Goal: Task Accomplishment & Management: Use online tool/utility

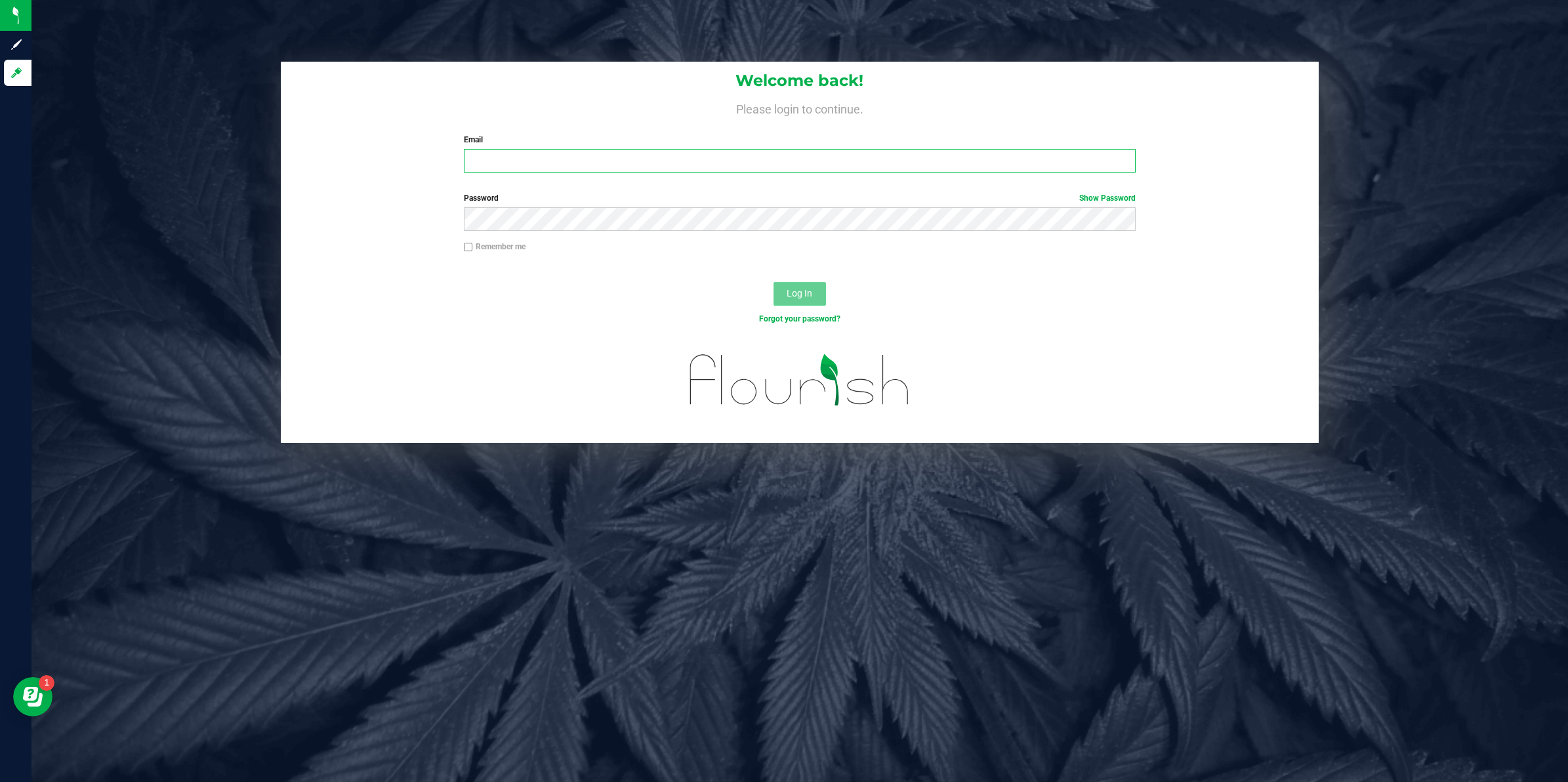
type input "tim@marschcapital.com"
click at [788, 296] on span "Log In" at bounding box center [799, 293] width 25 height 11
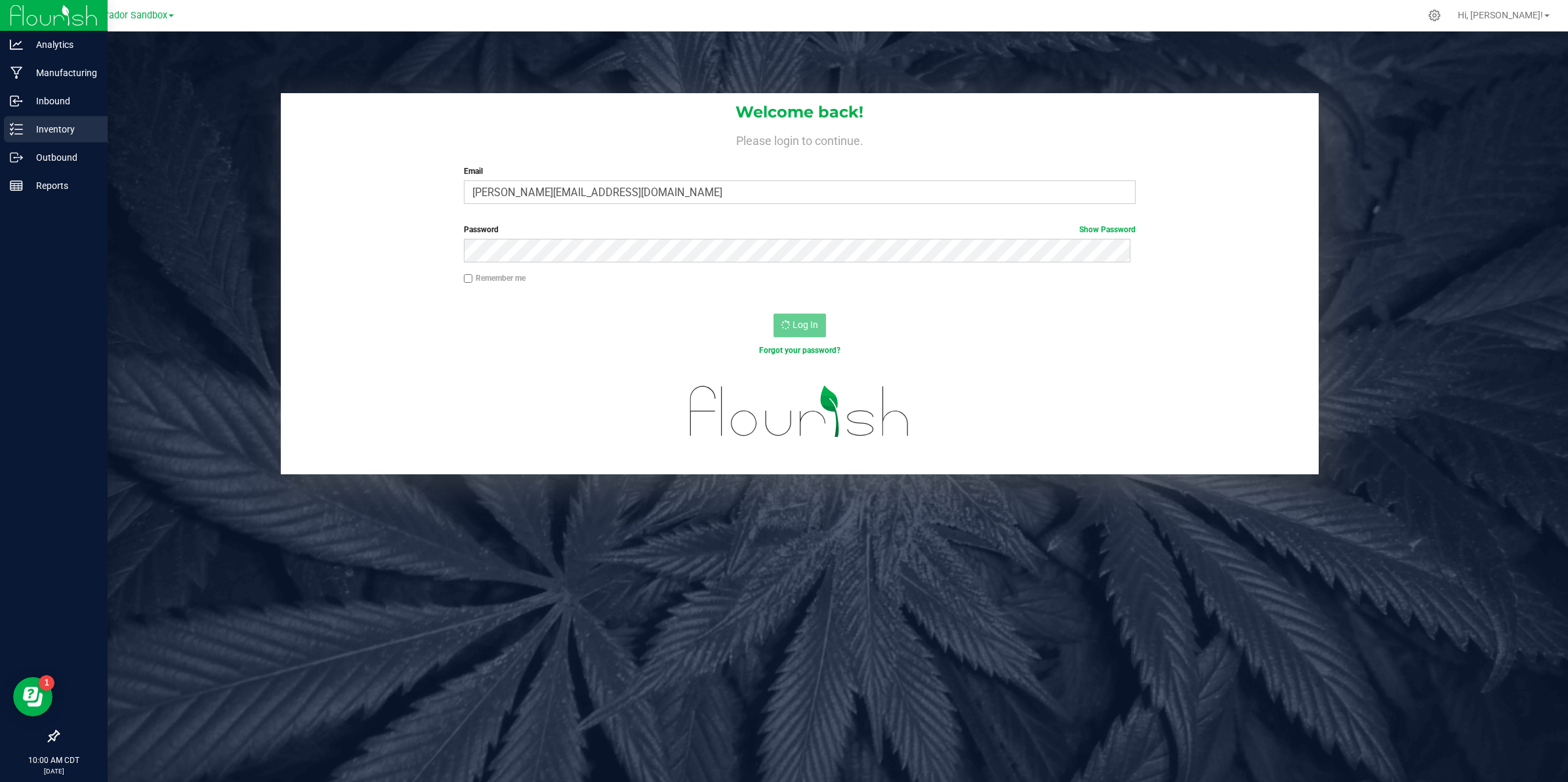
click at [40, 129] on p "Inventory" at bounding box center [62, 129] width 79 height 15
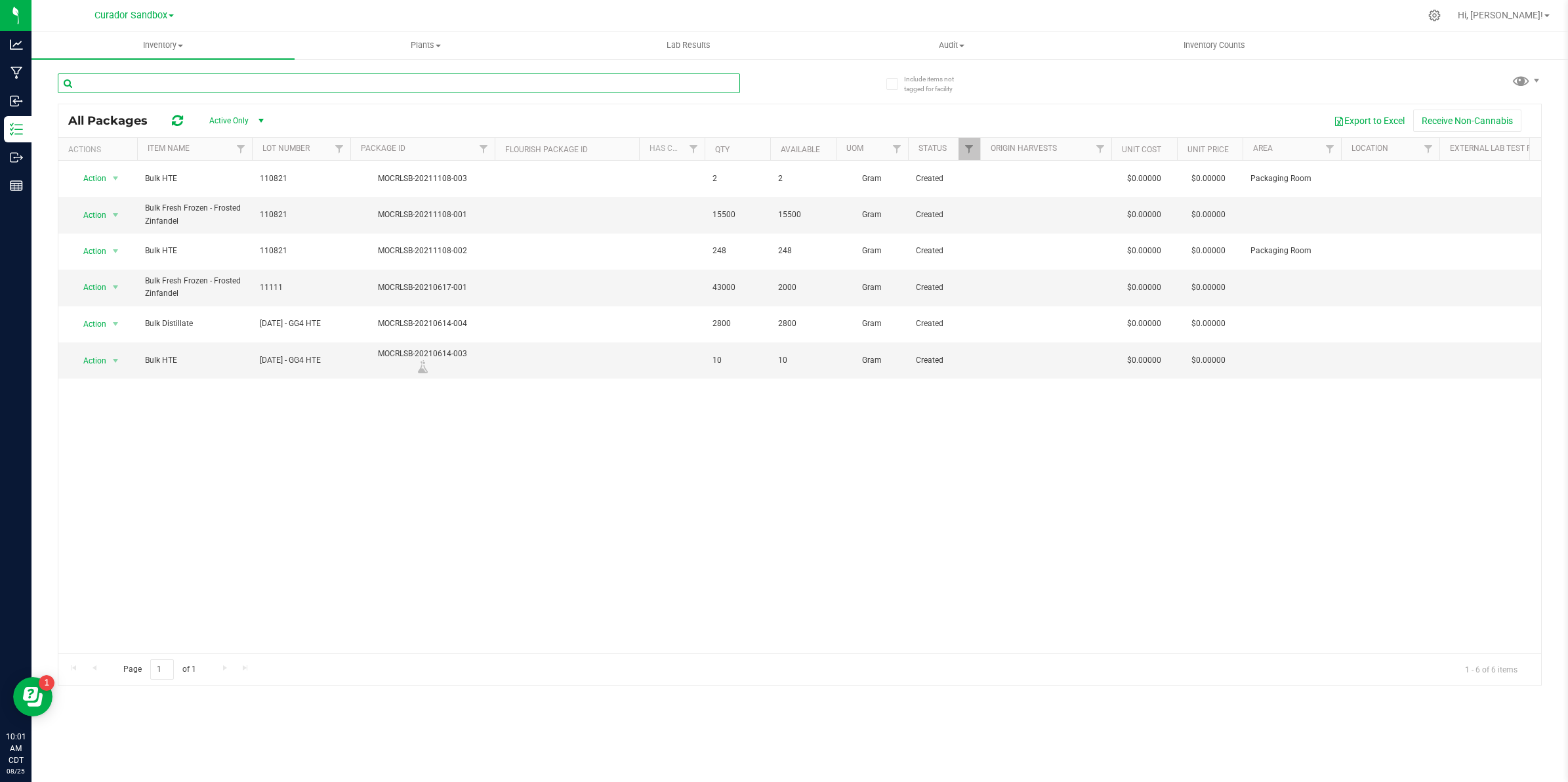
click at [184, 86] on input "text" at bounding box center [399, 83] width 682 height 20
paste input "M00002256519:"
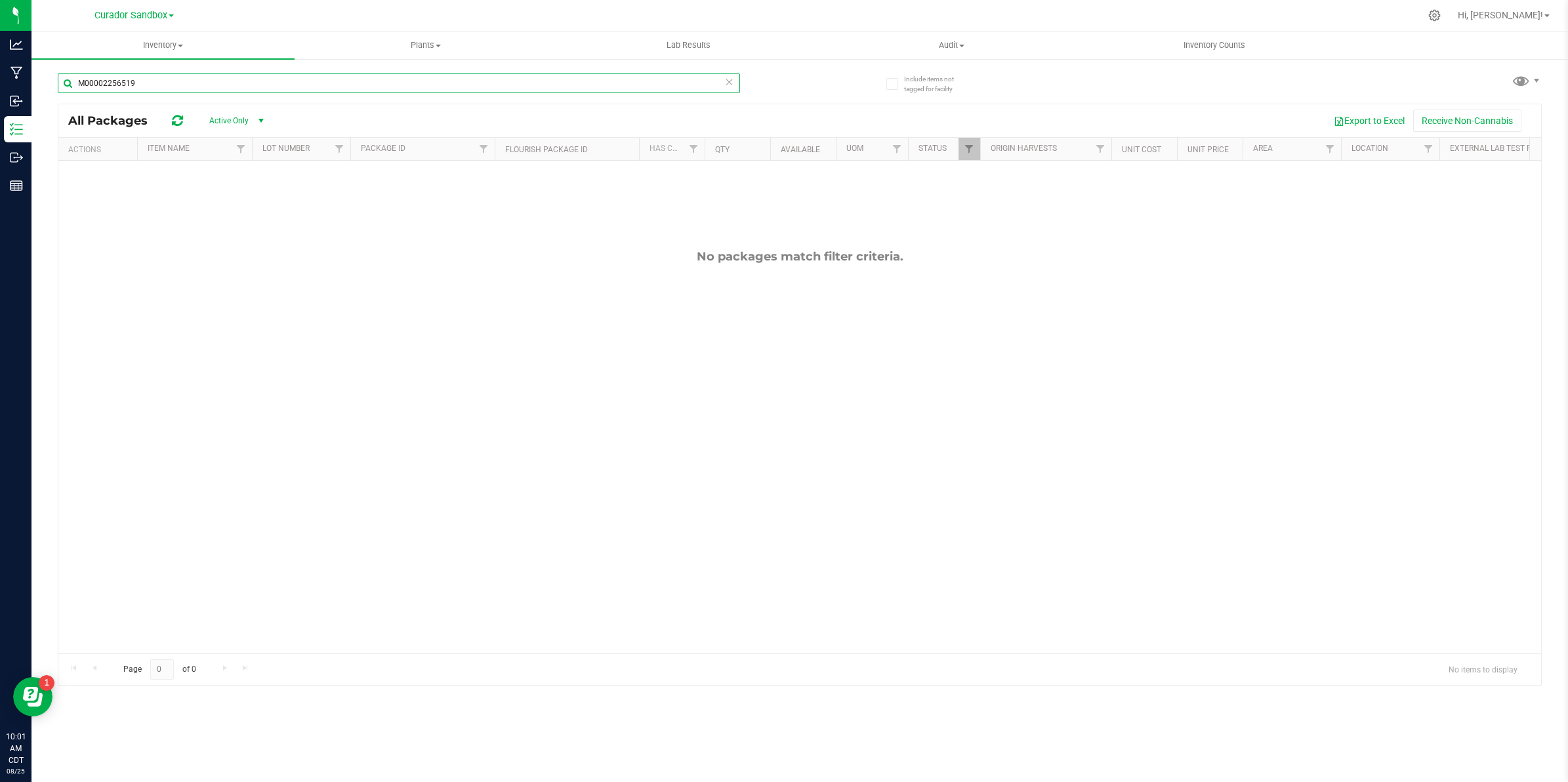
type input "M00002256519"
click at [228, 122] on span "Active Only" at bounding box center [233, 121] width 72 height 18
click at [215, 205] on li "All" at bounding box center [233, 202] width 71 height 20
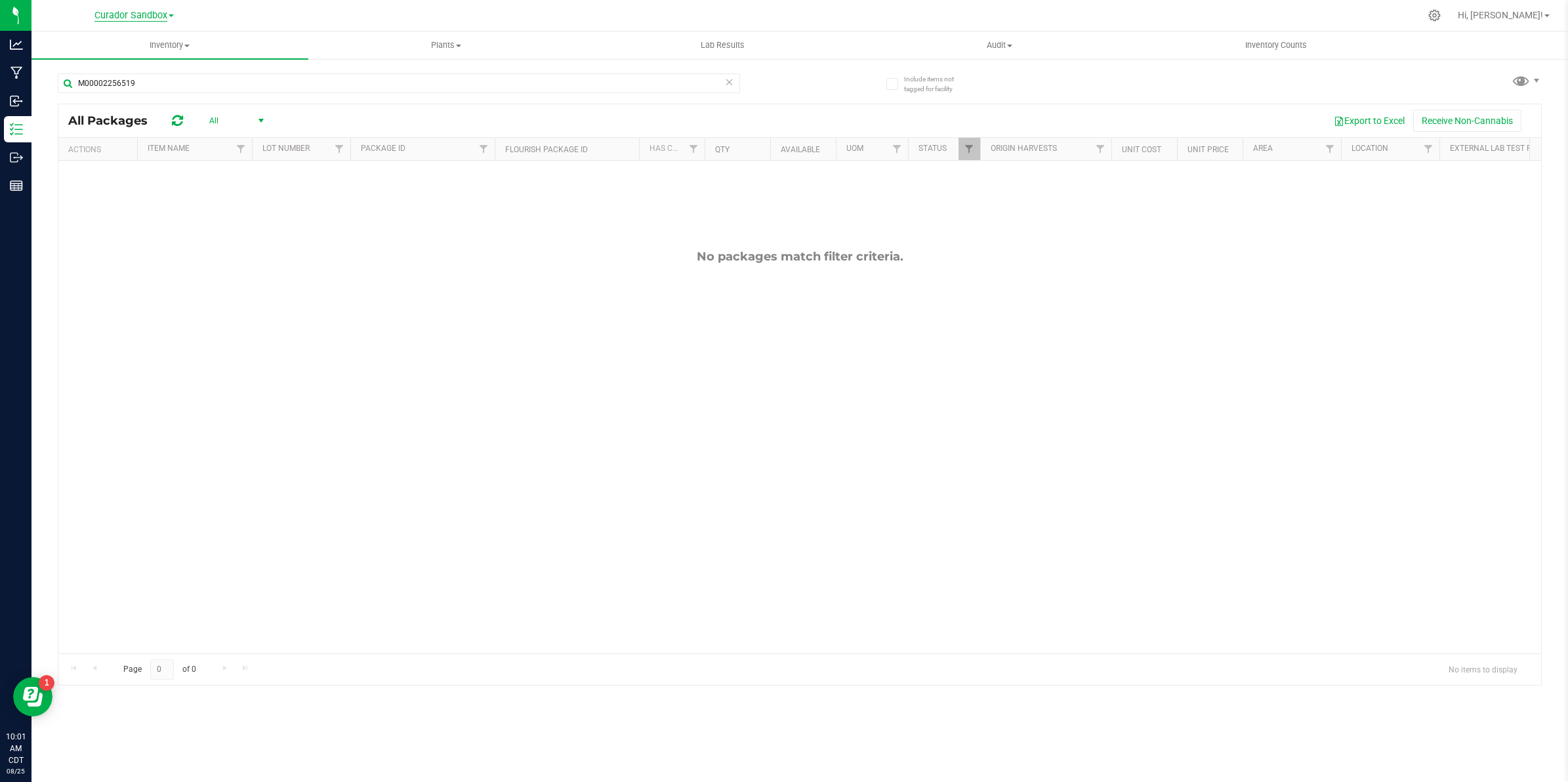
click at [131, 17] on span "Curador Sandbox" at bounding box center [131, 15] width 73 height 12
click at [122, 42] on link "Curador Labs, LLC" at bounding box center [133, 46] width 192 height 18
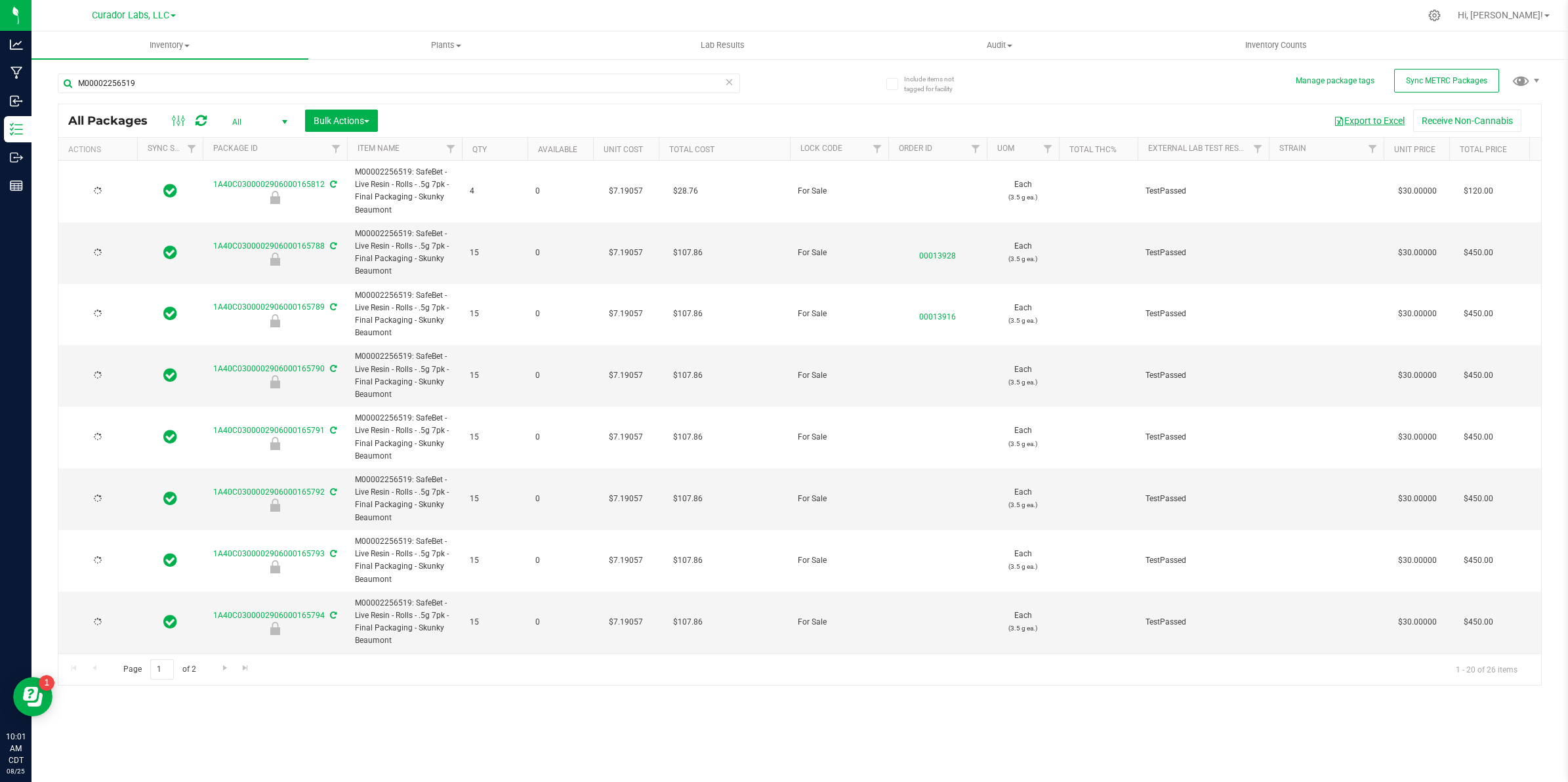
type input "[DATE]"
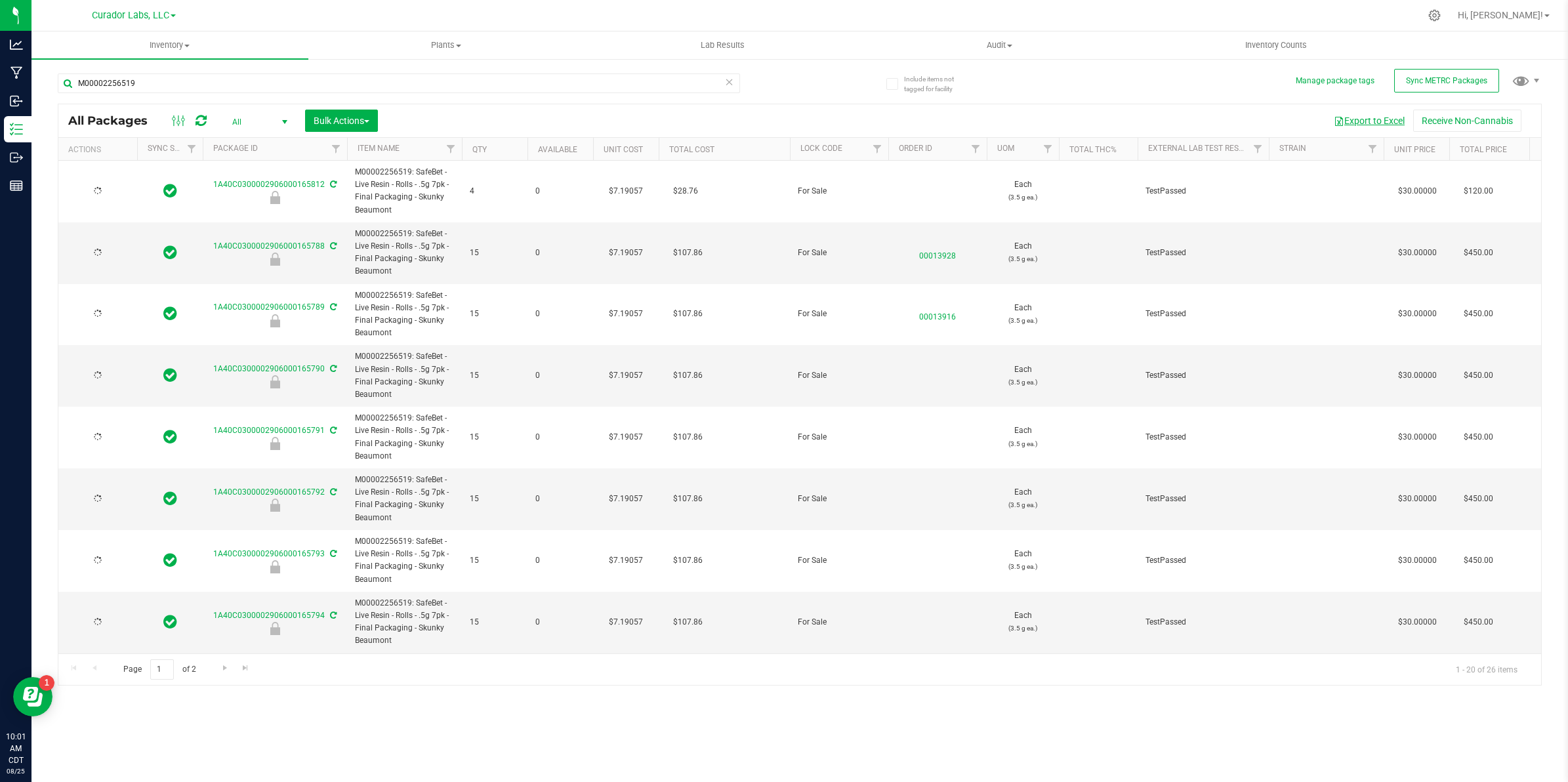
type input "[DATE]"
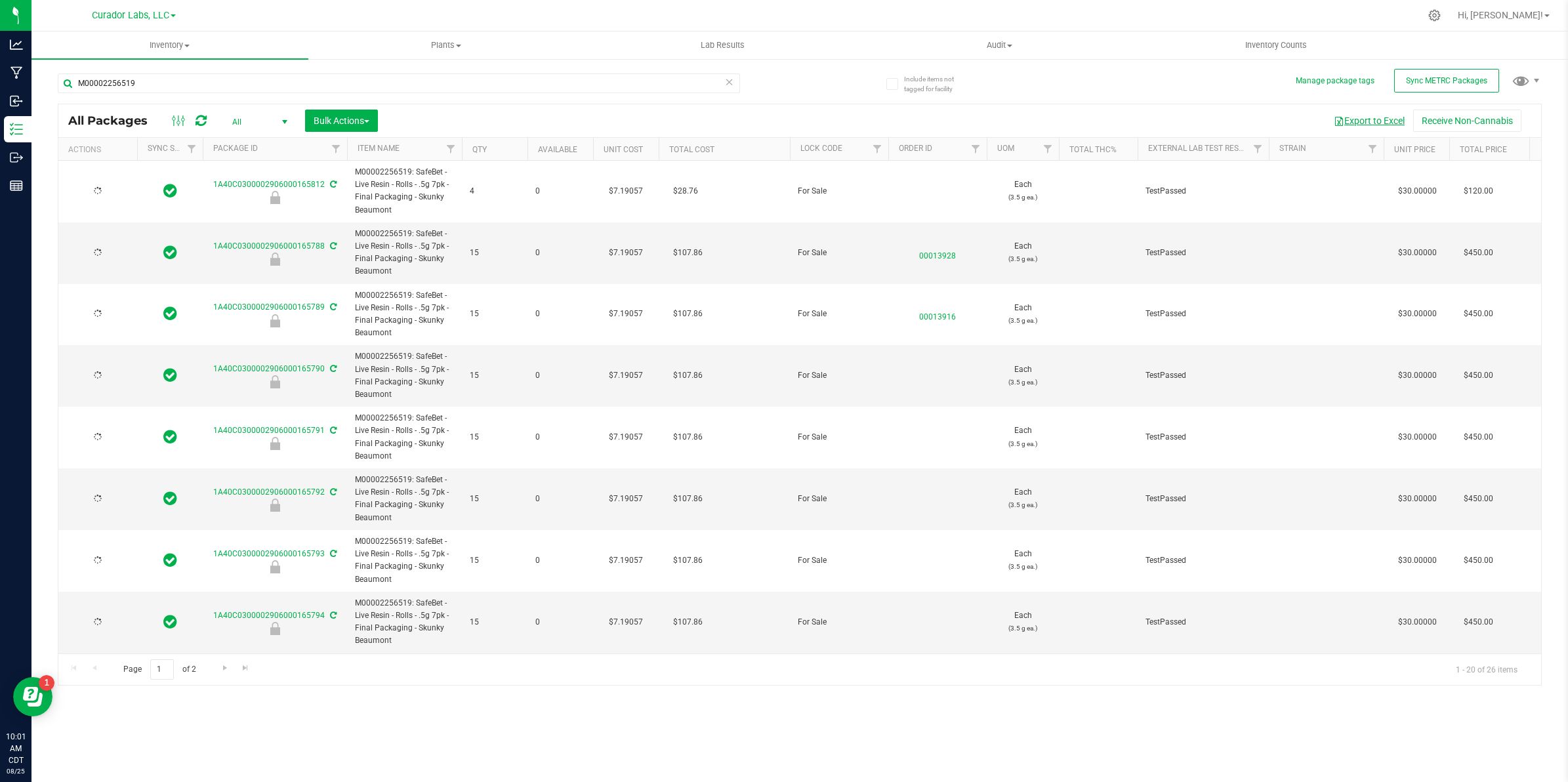
type input "[DATE]"
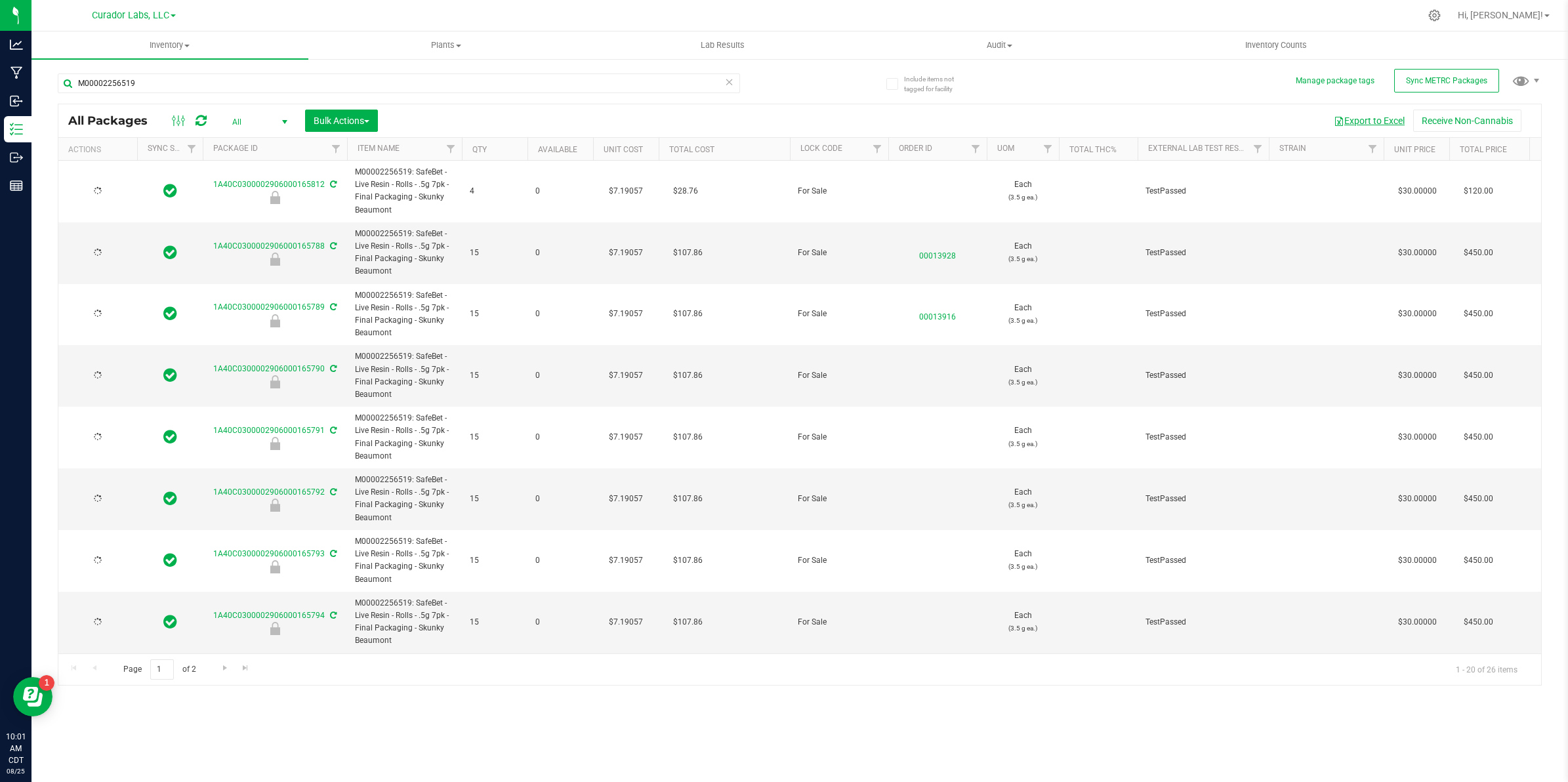
type input "[DATE]"
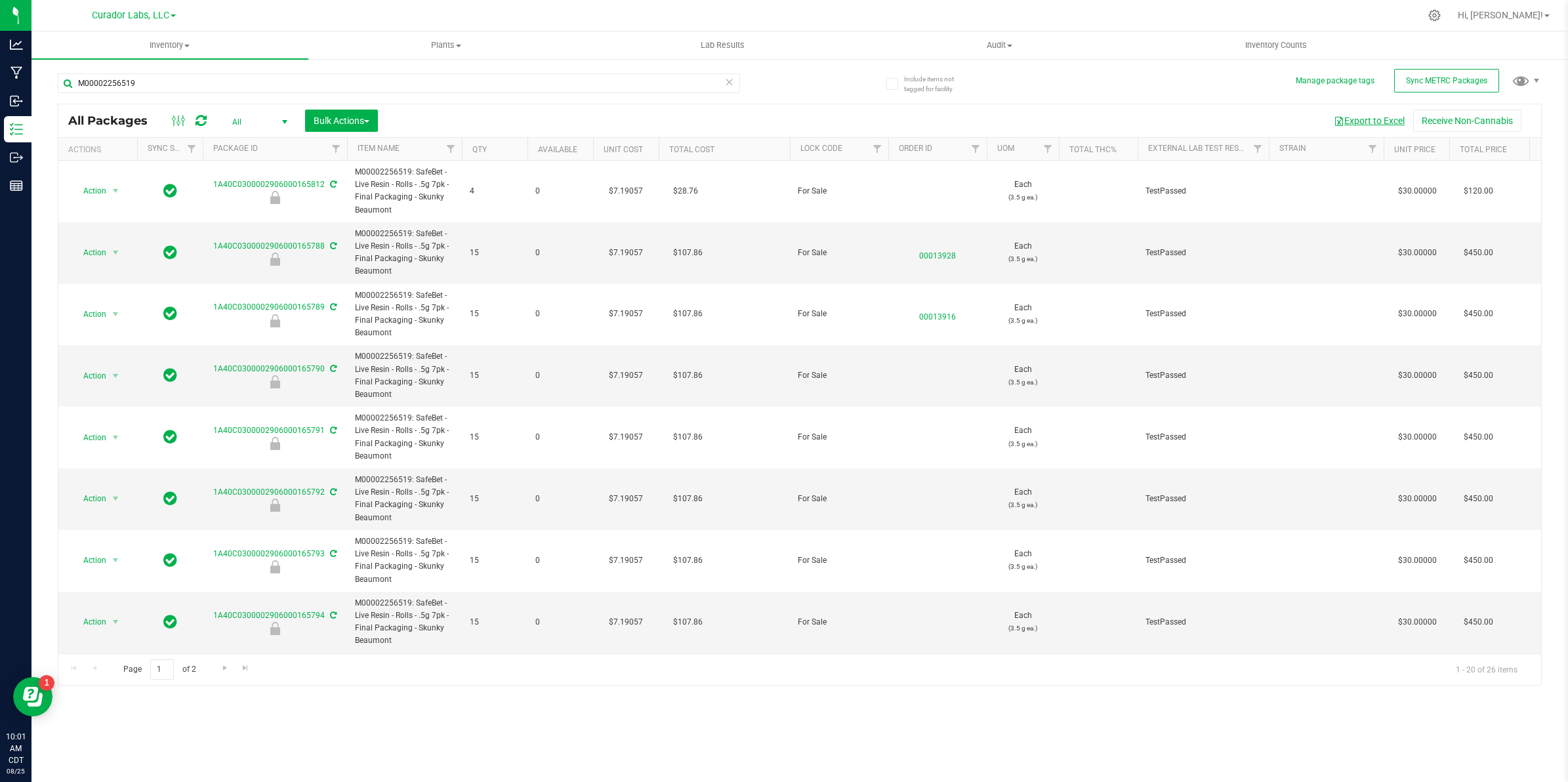
click at [1370, 122] on button "Export to Excel" at bounding box center [1369, 120] width 88 height 22
click at [971, 149] on span "Filter" at bounding box center [976, 149] width 11 height 11
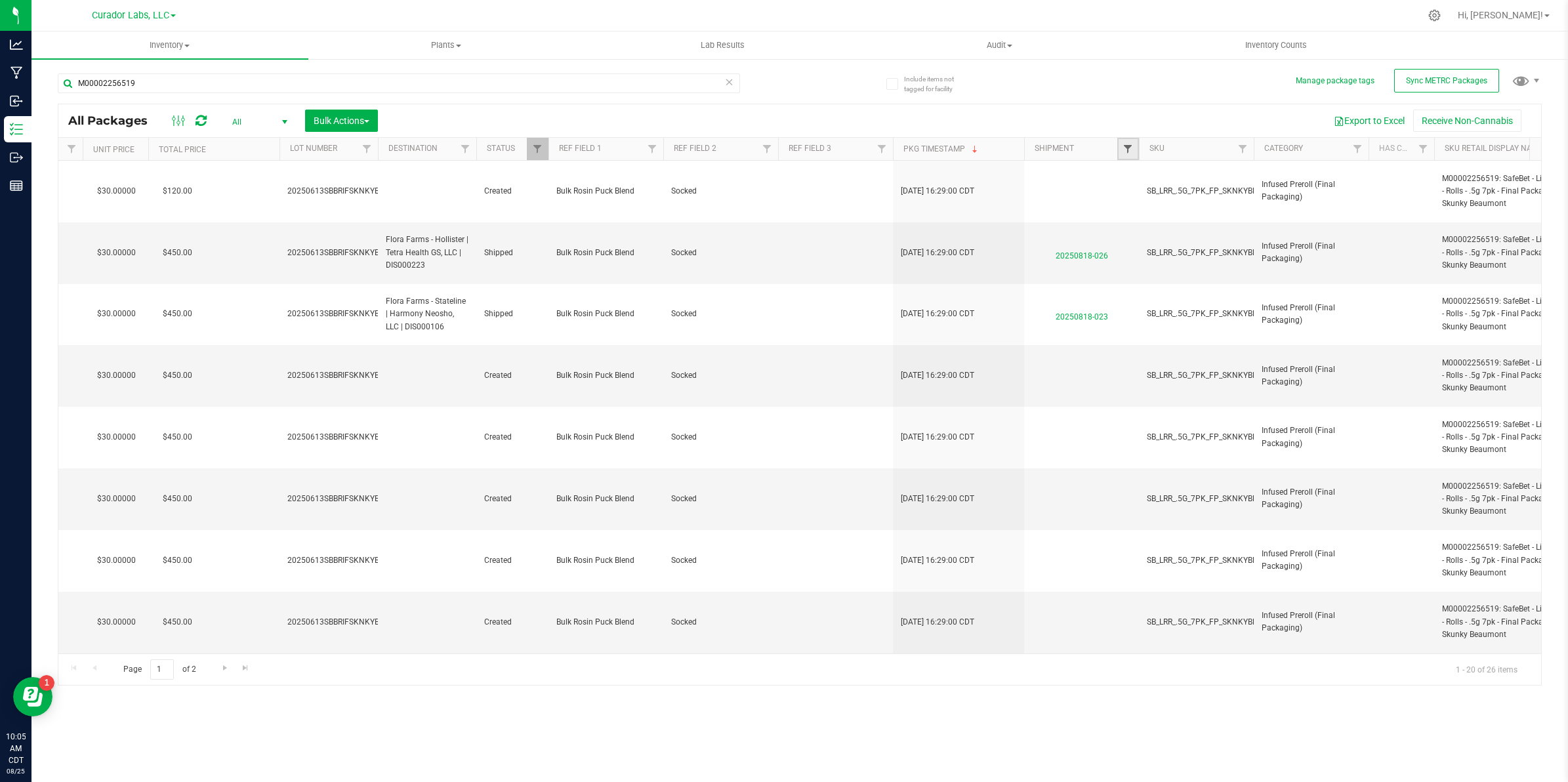
click at [1130, 148] on span "Filter" at bounding box center [1128, 149] width 11 height 11
type input "202508"
click at [1159, 211] on button "Filter" at bounding box center [1156, 212] width 63 height 28
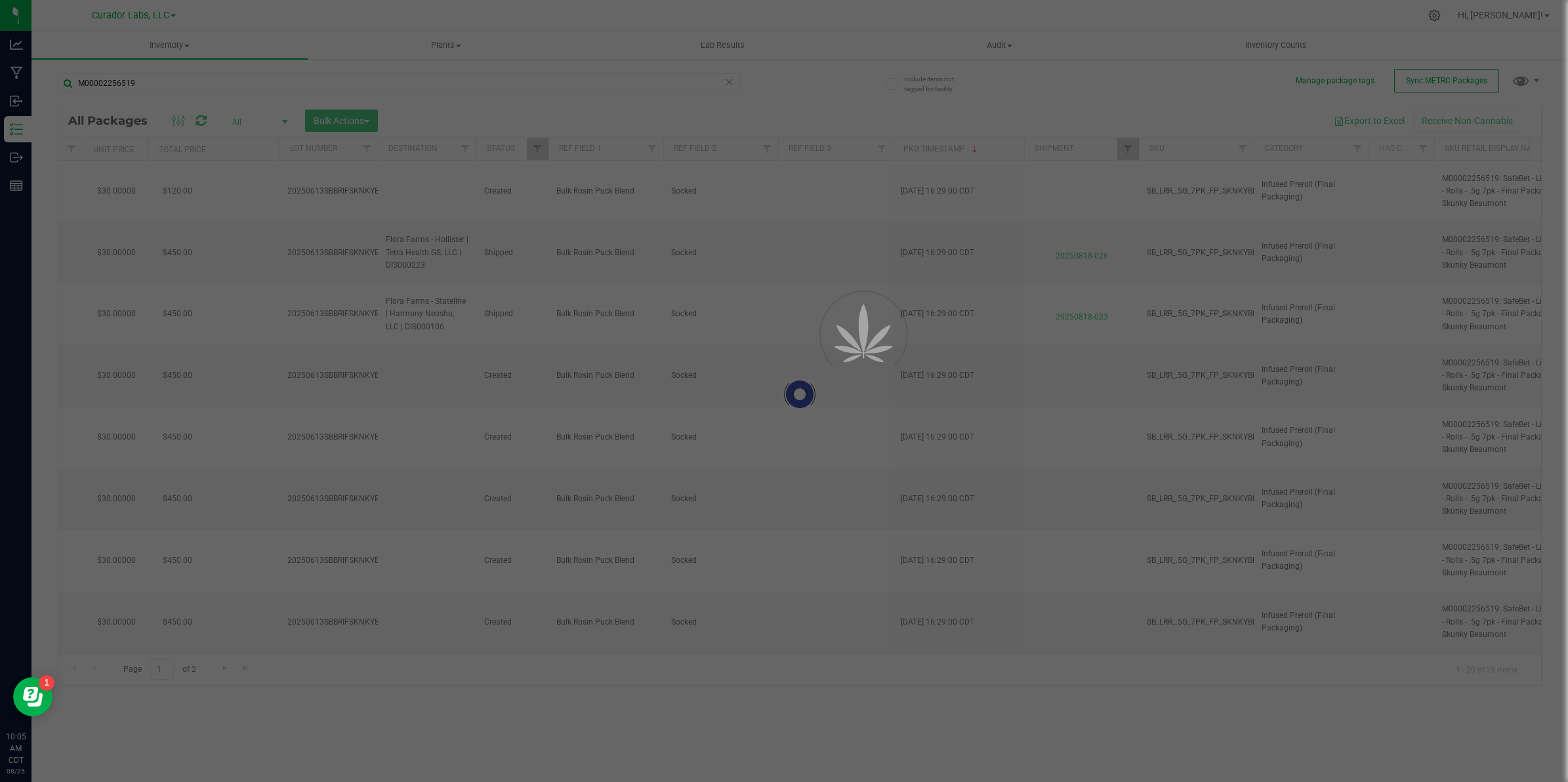
type input "[DATE]"
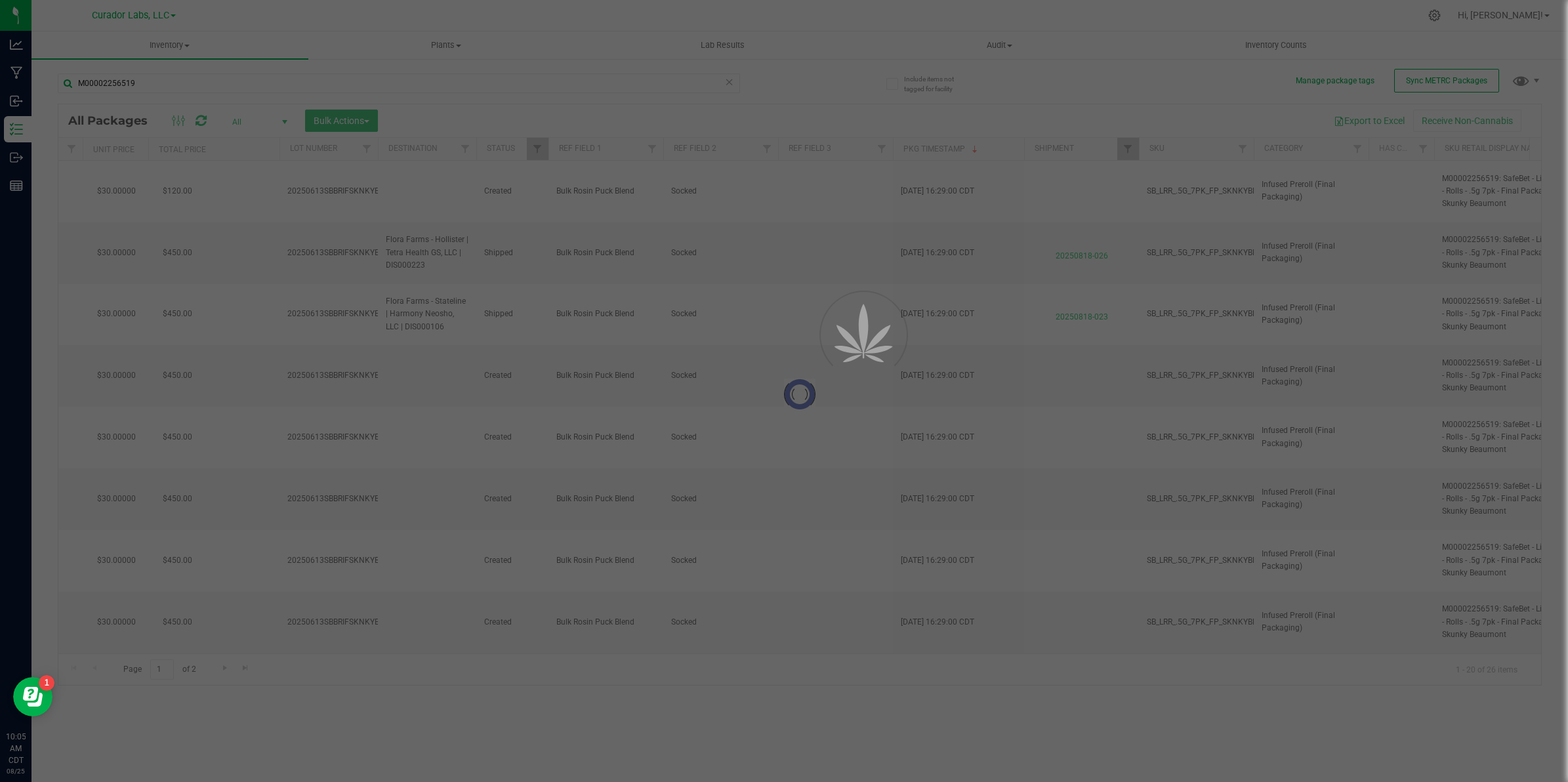
type input "[DATE]"
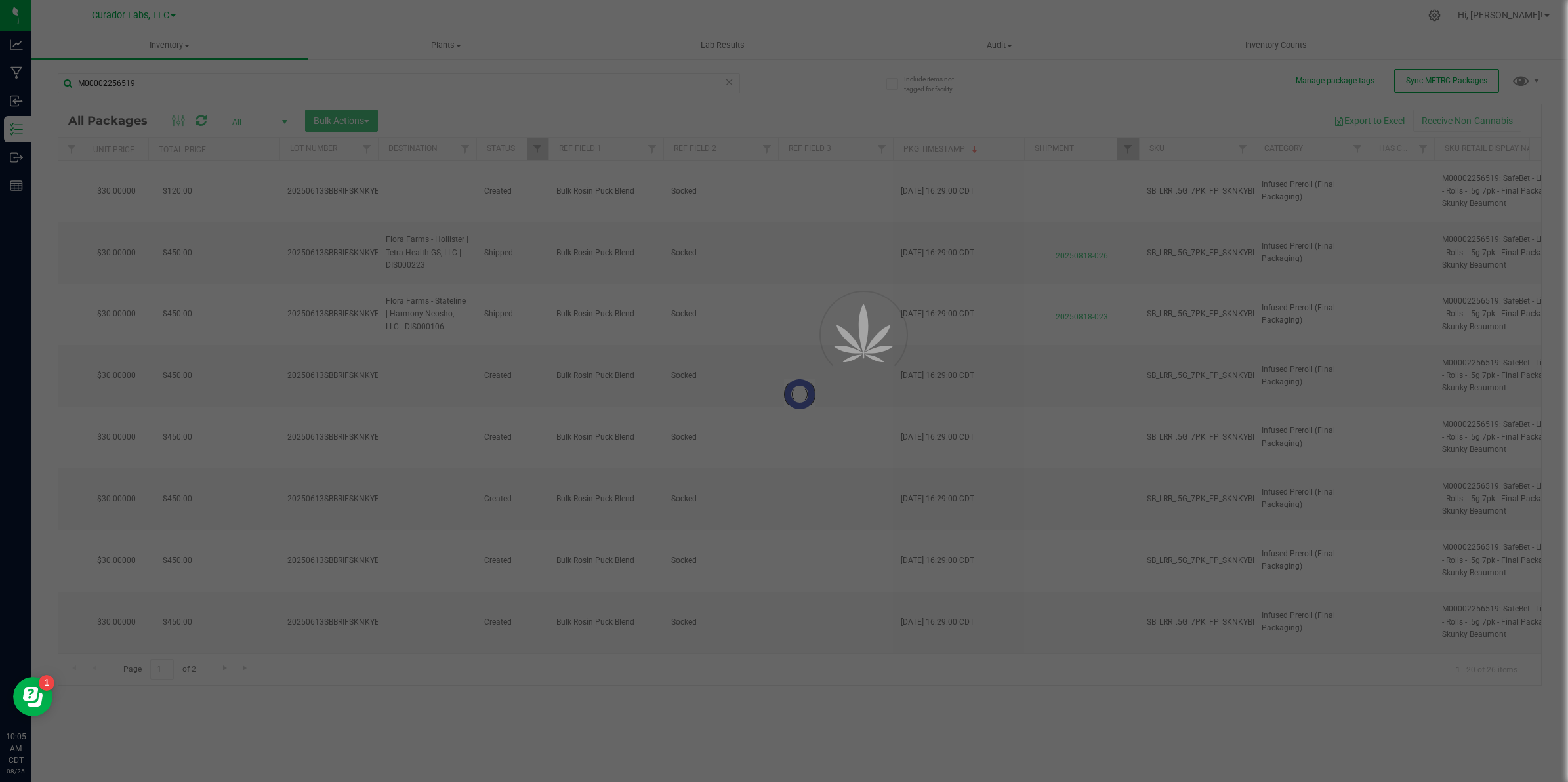
type input "[DATE]"
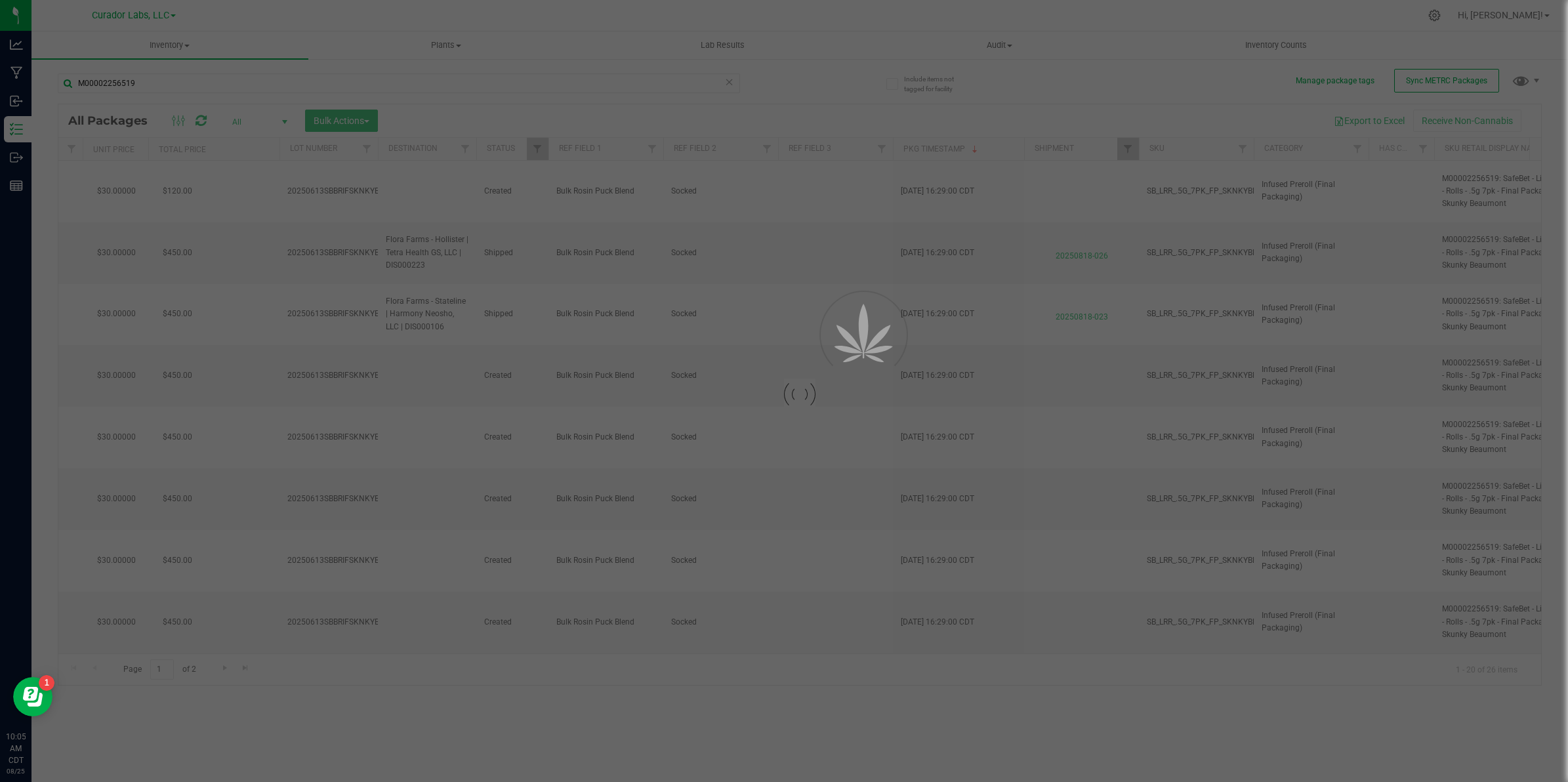
type input "[DATE]"
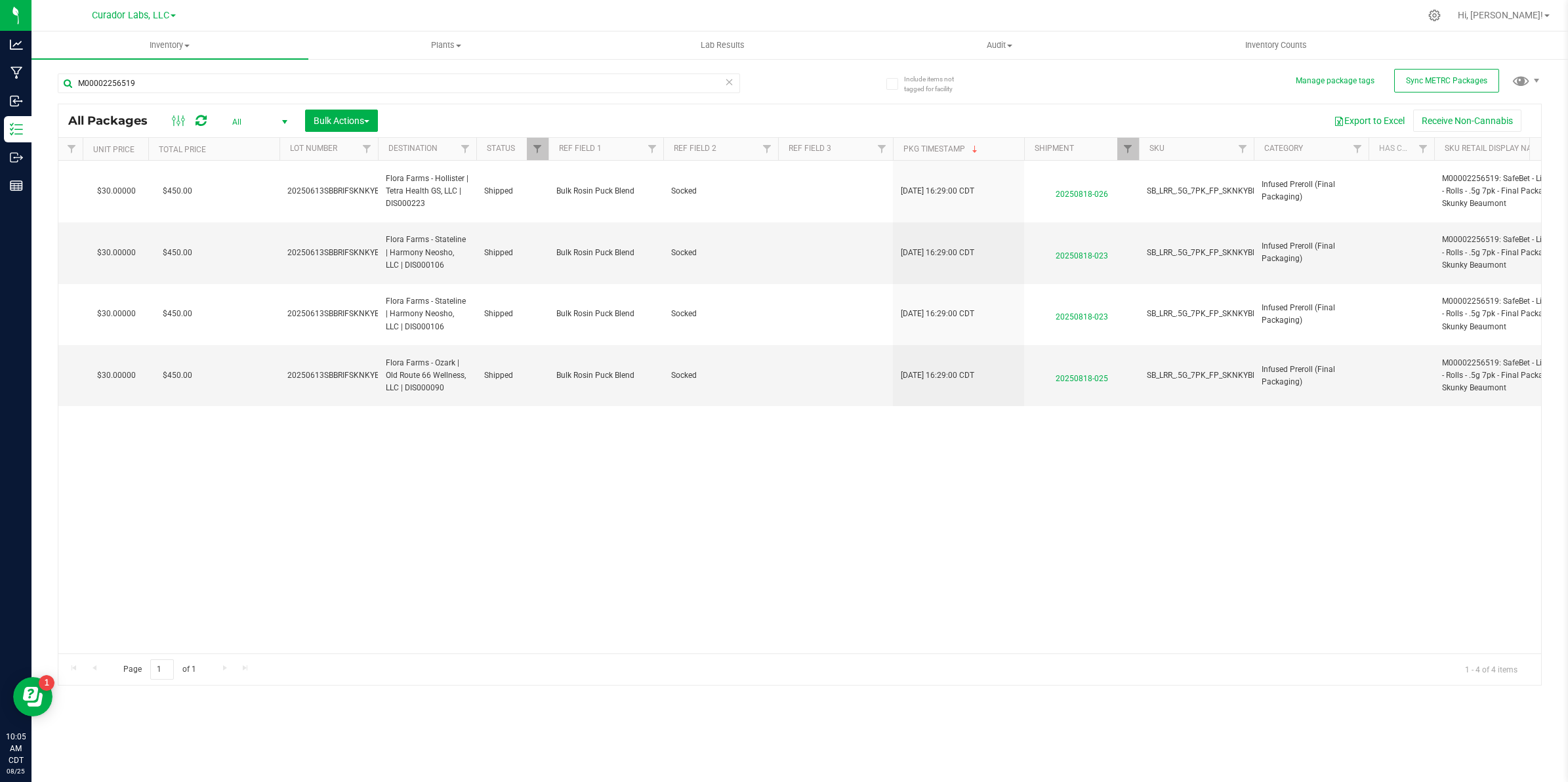
type input "[DATE]"
click at [729, 86] on icon at bounding box center [729, 81] width 9 height 15
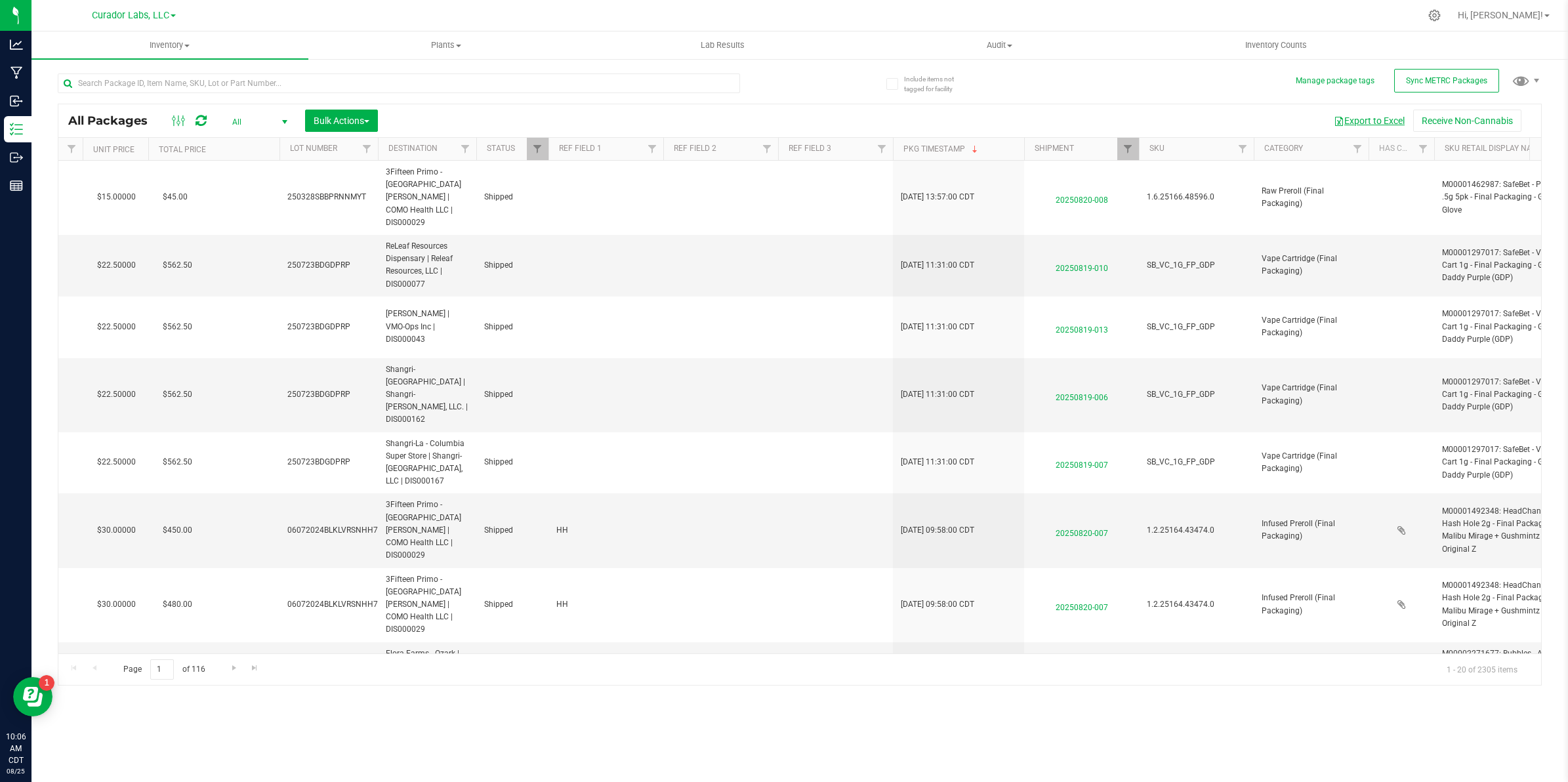
click at [1360, 125] on button "Export to Excel" at bounding box center [1369, 120] width 88 height 22
click at [194, 80] on input "text" at bounding box center [399, 83] width 682 height 20
type input "blunt"
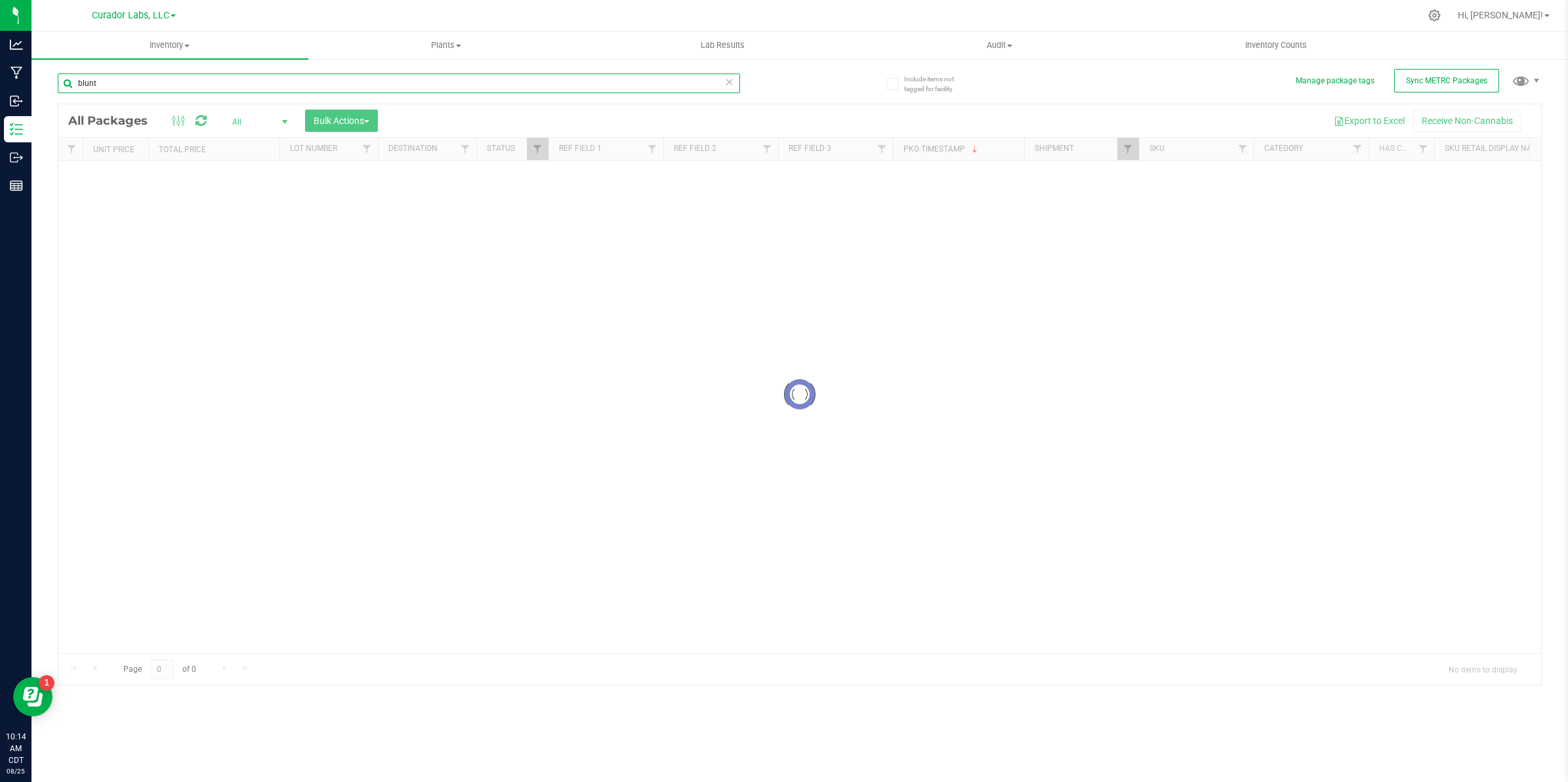
type input "202508"
type input "blunt"
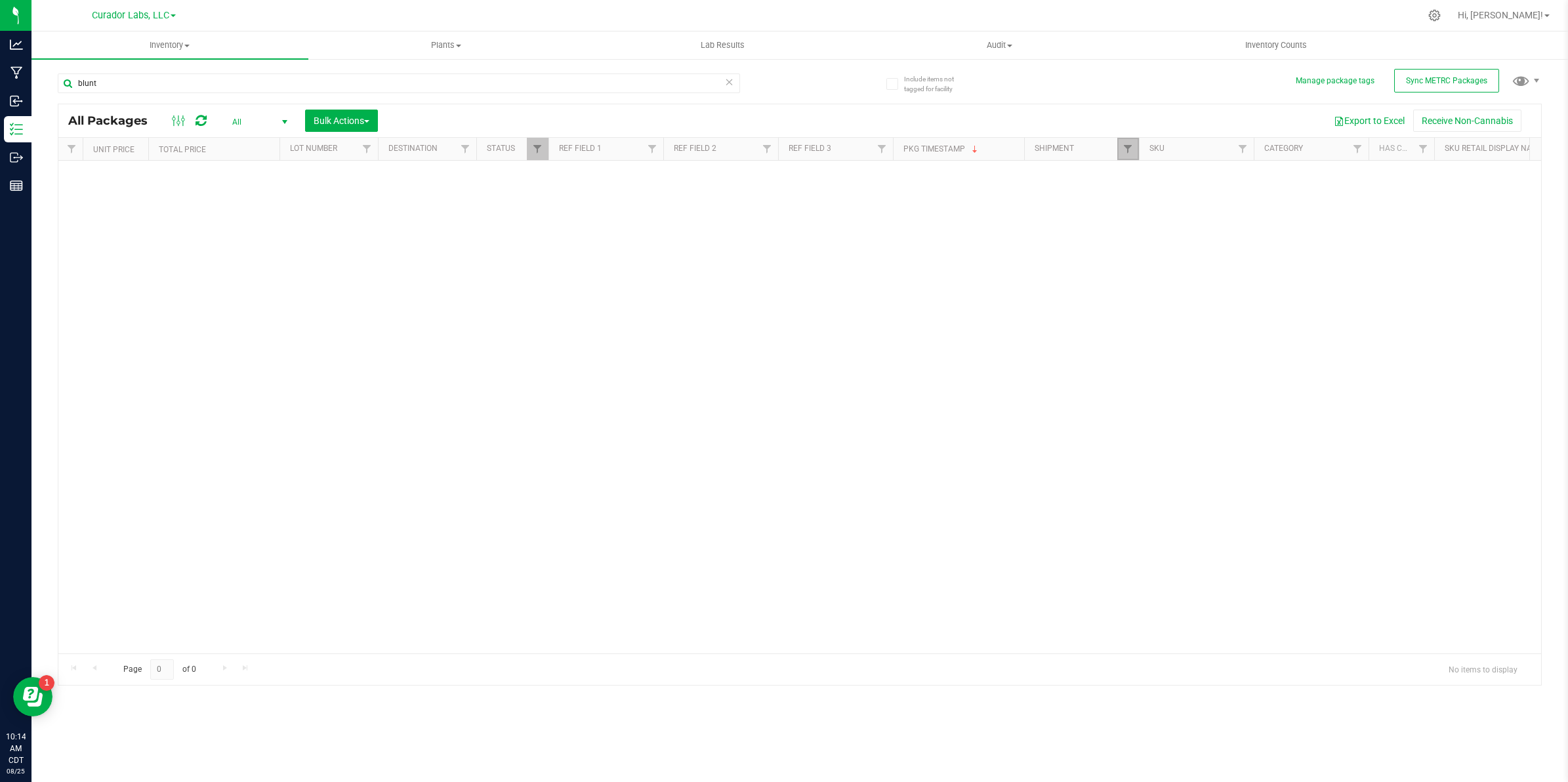
click at [1128, 146] on span "Filter" at bounding box center [1128, 149] width 11 height 11
click at [1219, 216] on button "Clear" at bounding box center [1228, 212] width 63 height 28
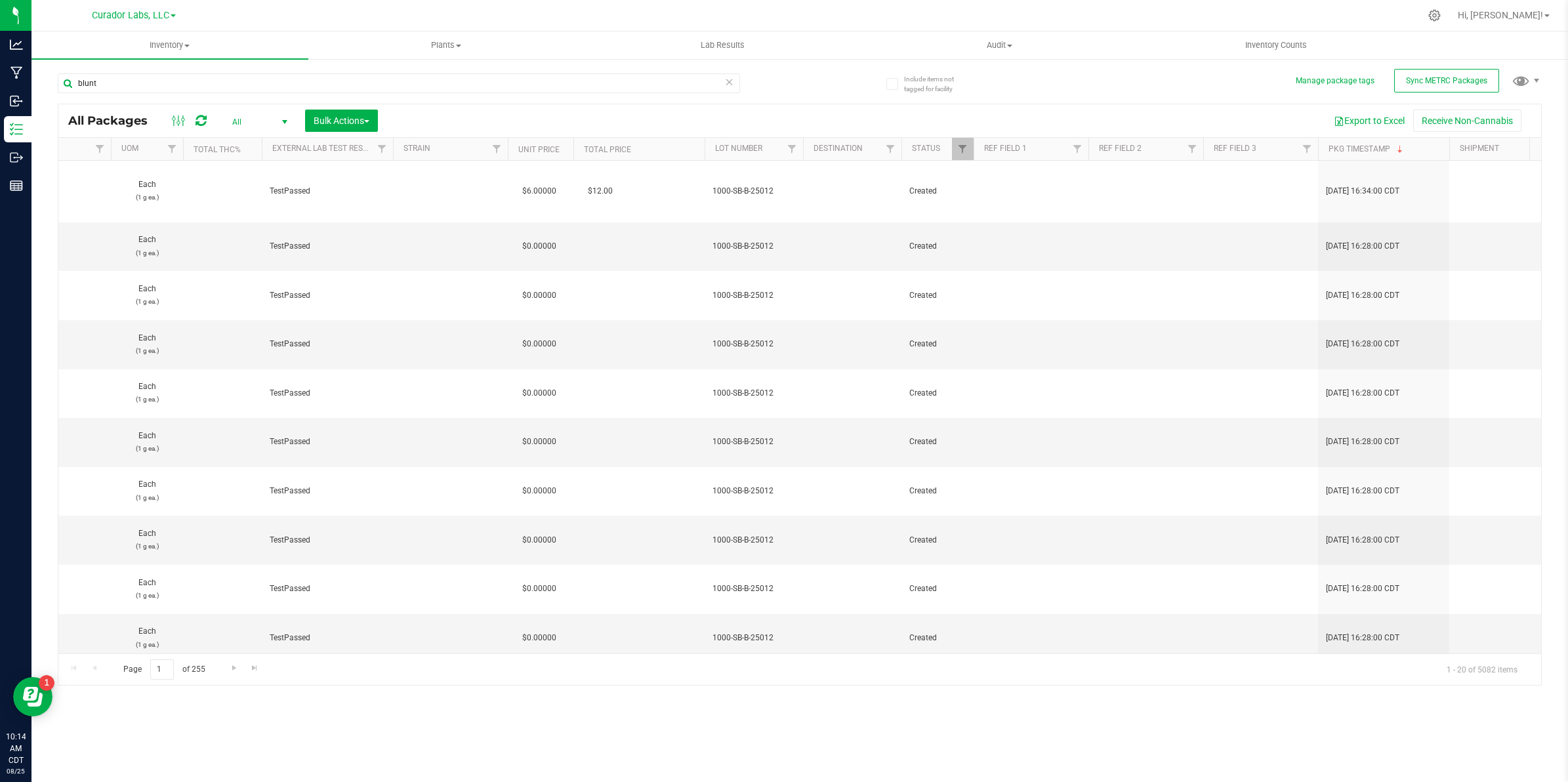
scroll to position [0, 819]
